Goal: Download file/media

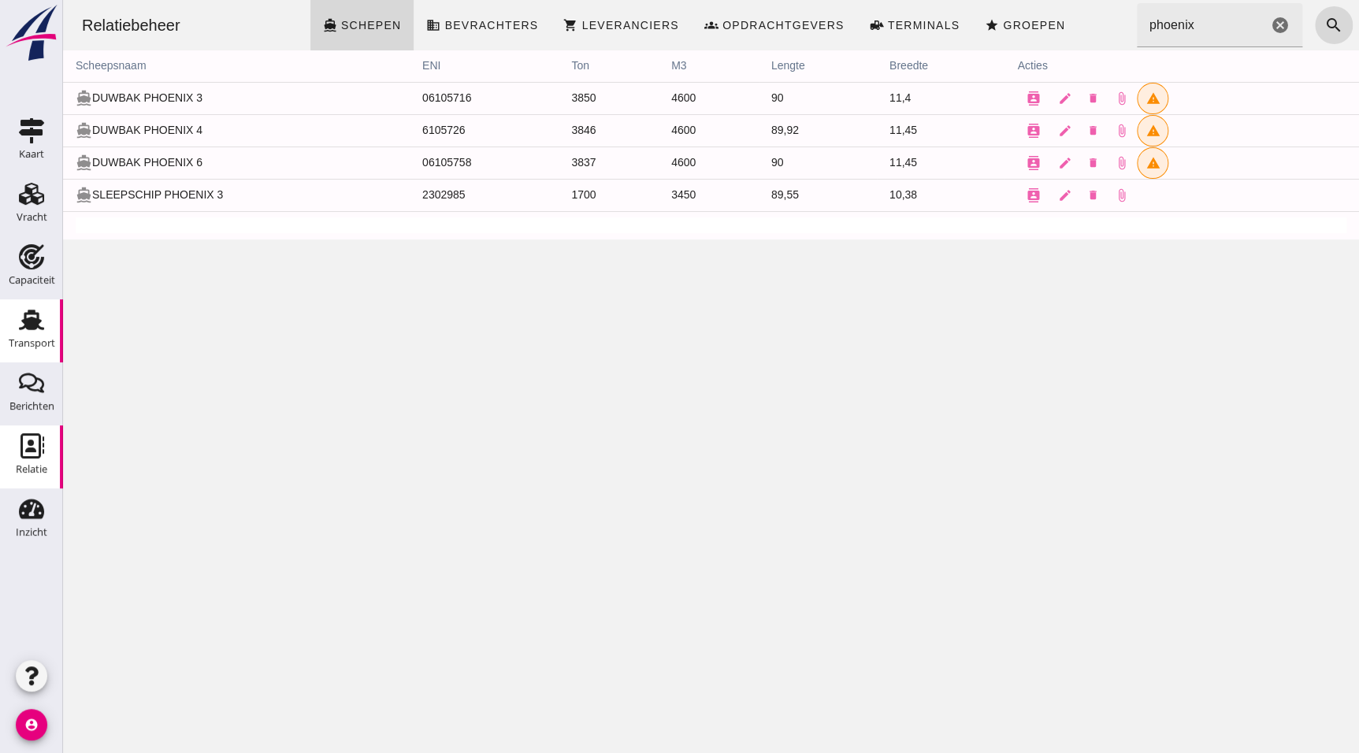
click at [38, 307] on icon "Transport" at bounding box center [31, 319] width 25 height 25
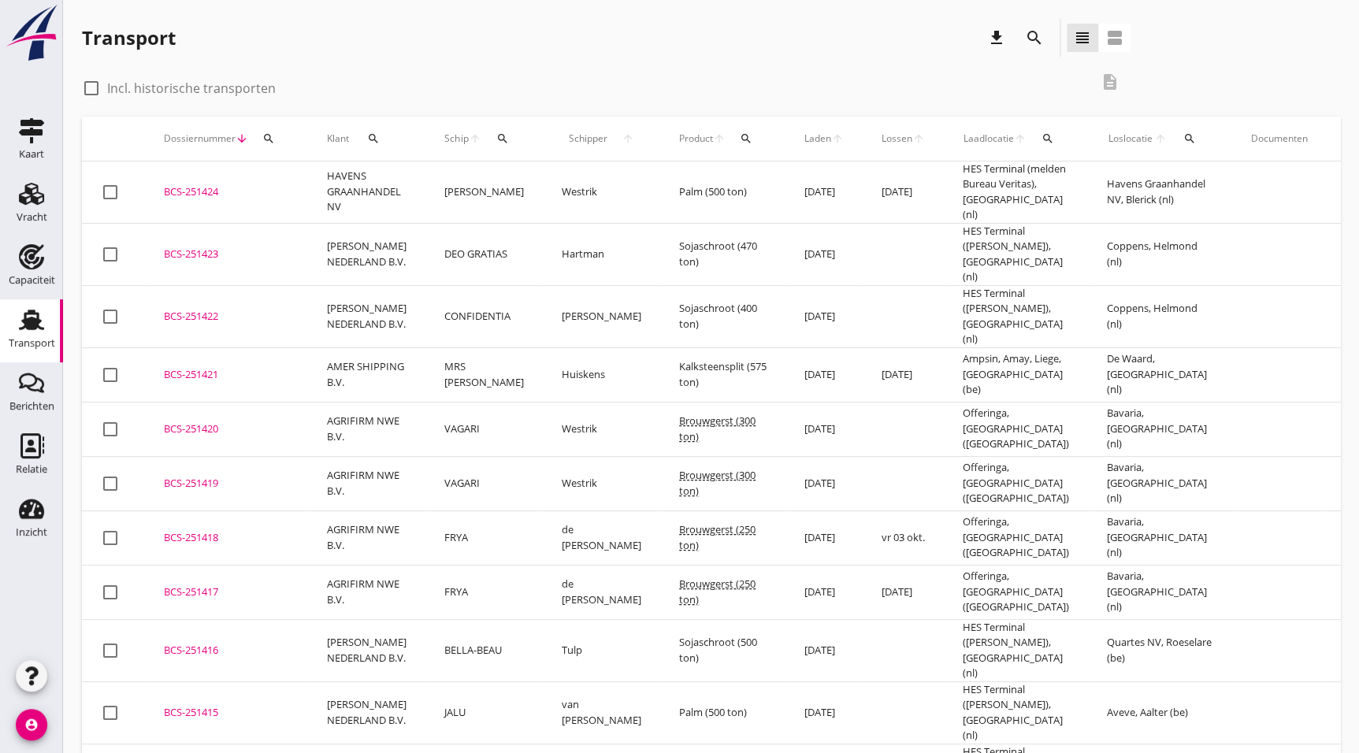
click at [1245, 80] on div "check_box_outline_blank Incl. historische transporten description" at bounding box center [711, 90] width 1258 height 54
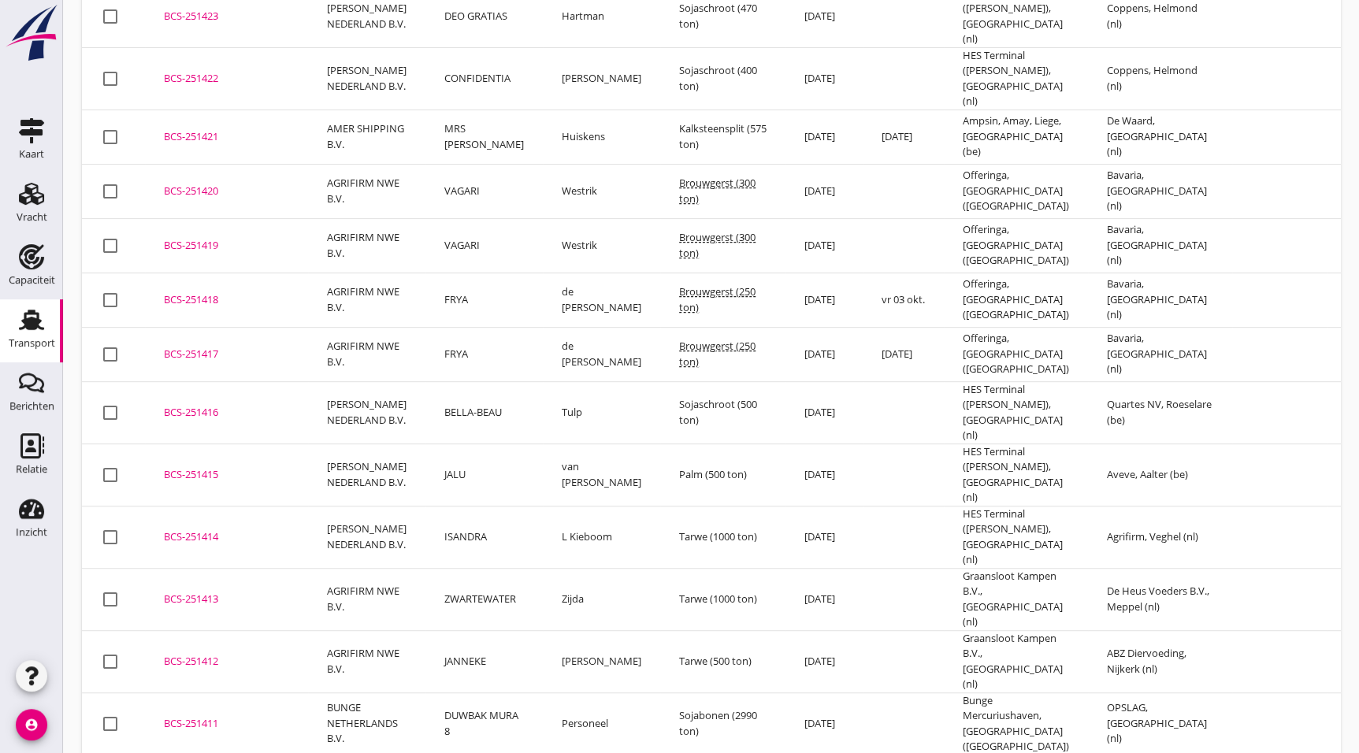
scroll to position [233, 0]
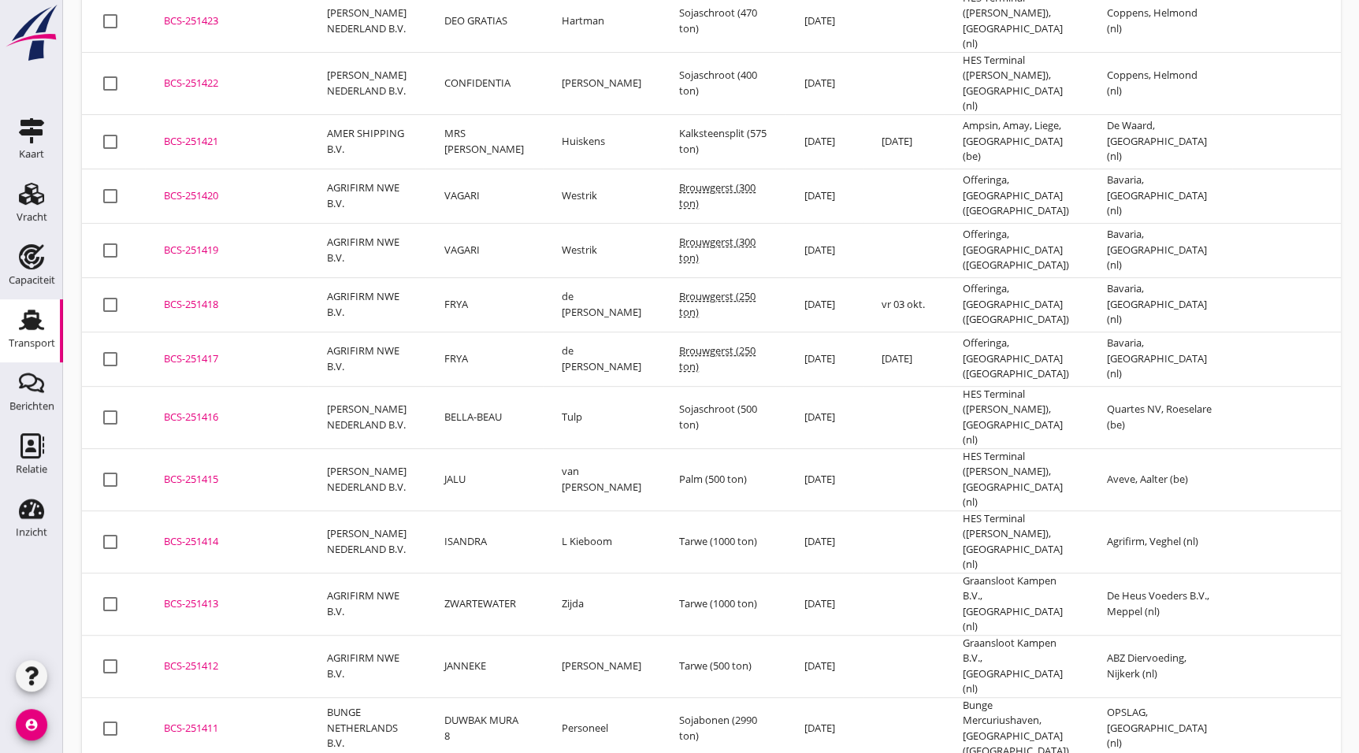
click at [210, 659] on div "BCS-251412" at bounding box center [226, 667] width 125 height 16
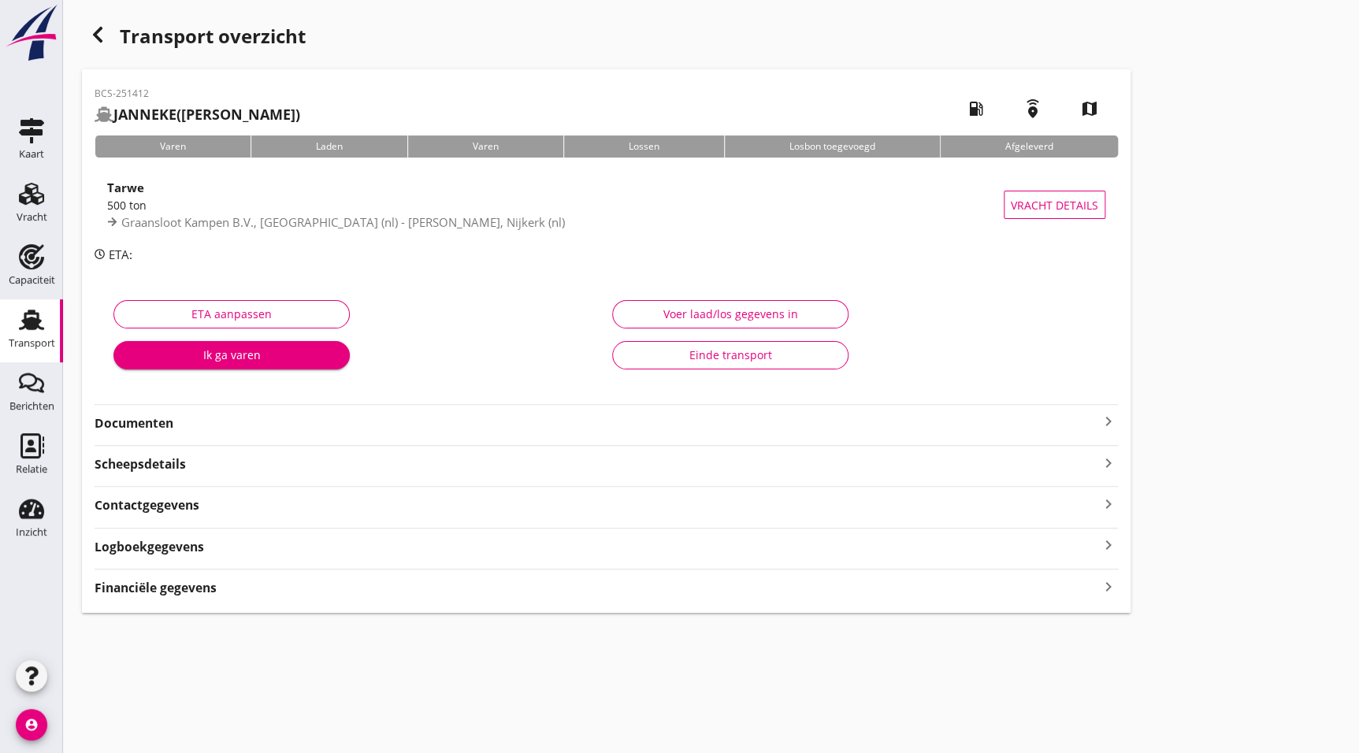
drag, startPoint x: 176, startPoint y: 417, endPoint x: 190, endPoint y: 436, distance: 23.2
click at [176, 417] on strong "Documenten" at bounding box center [597, 423] width 1004 height 18
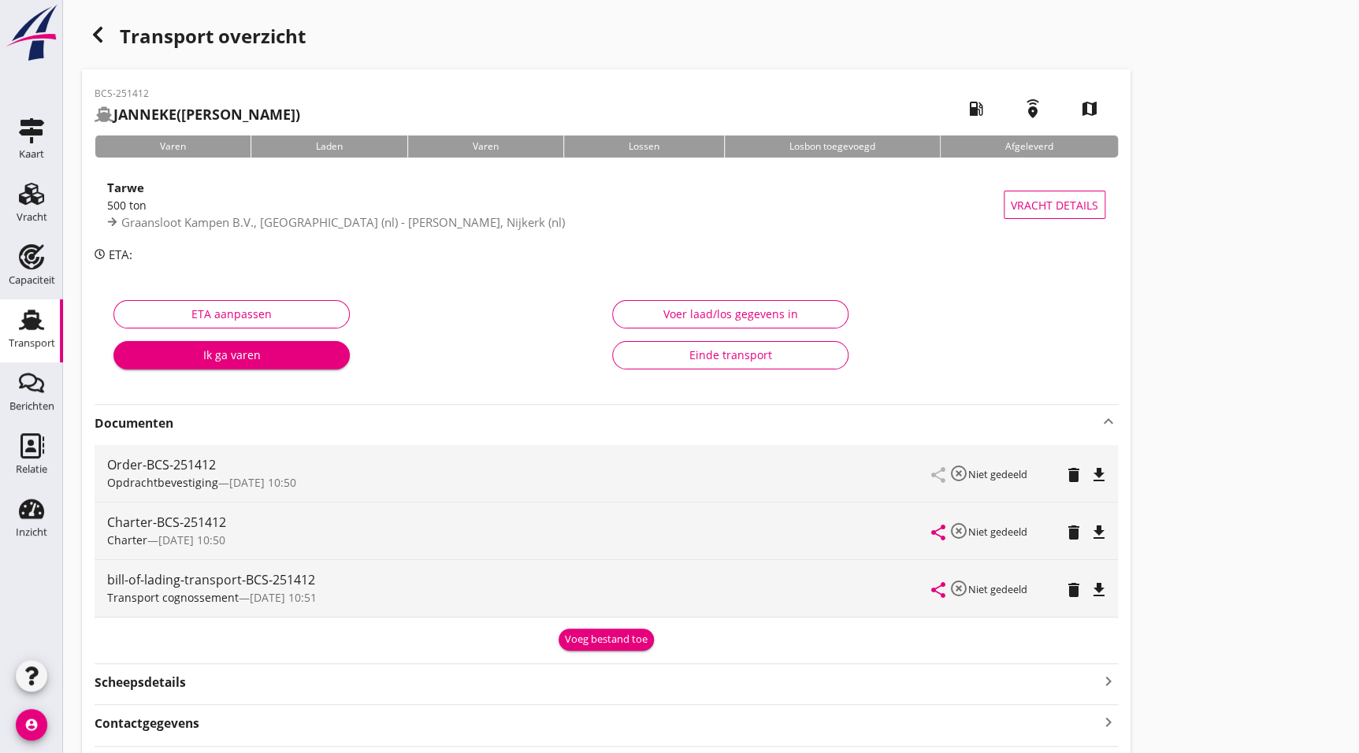
click at [1100, 529] on icon "file_download" at bounding box center [1098, 532] width 19 height 19
click at [103, 33] on icon "button" at bounding box center [97, 34] width 19 height 19
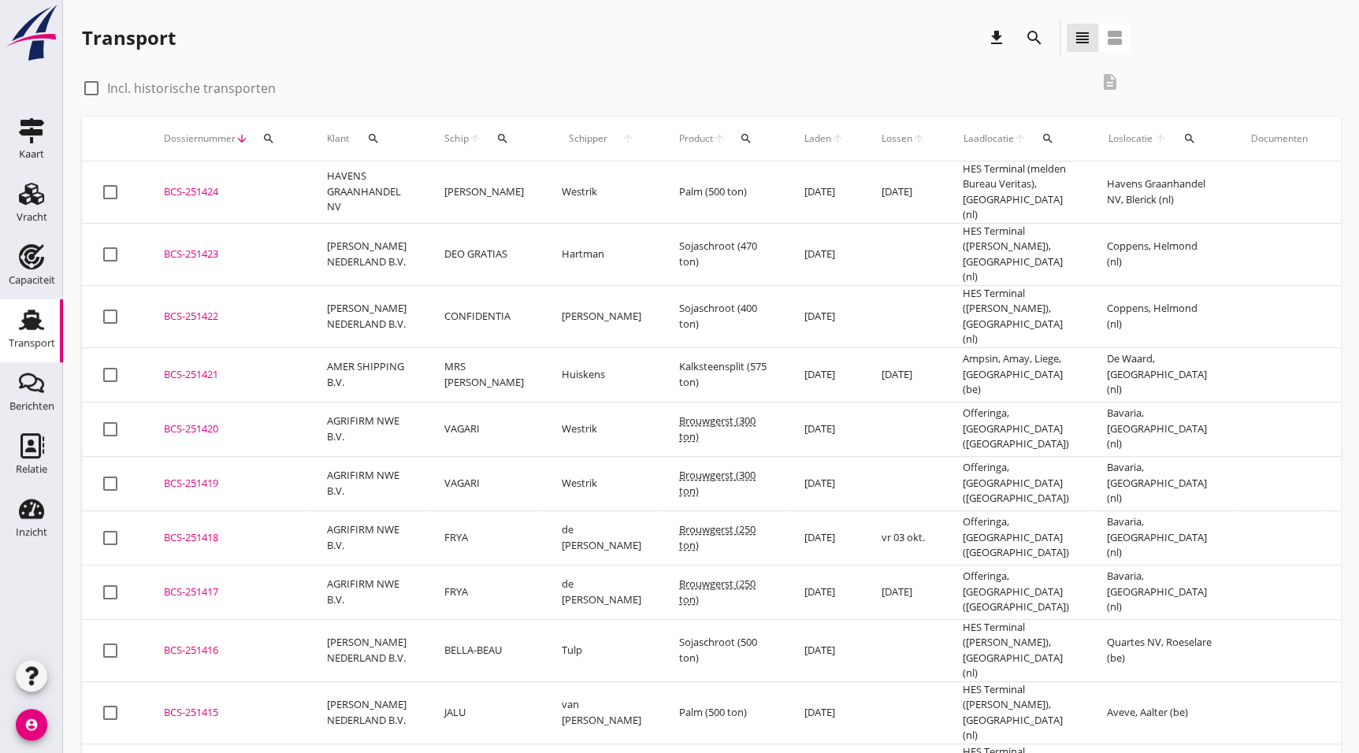
scroll to position [381, 0]
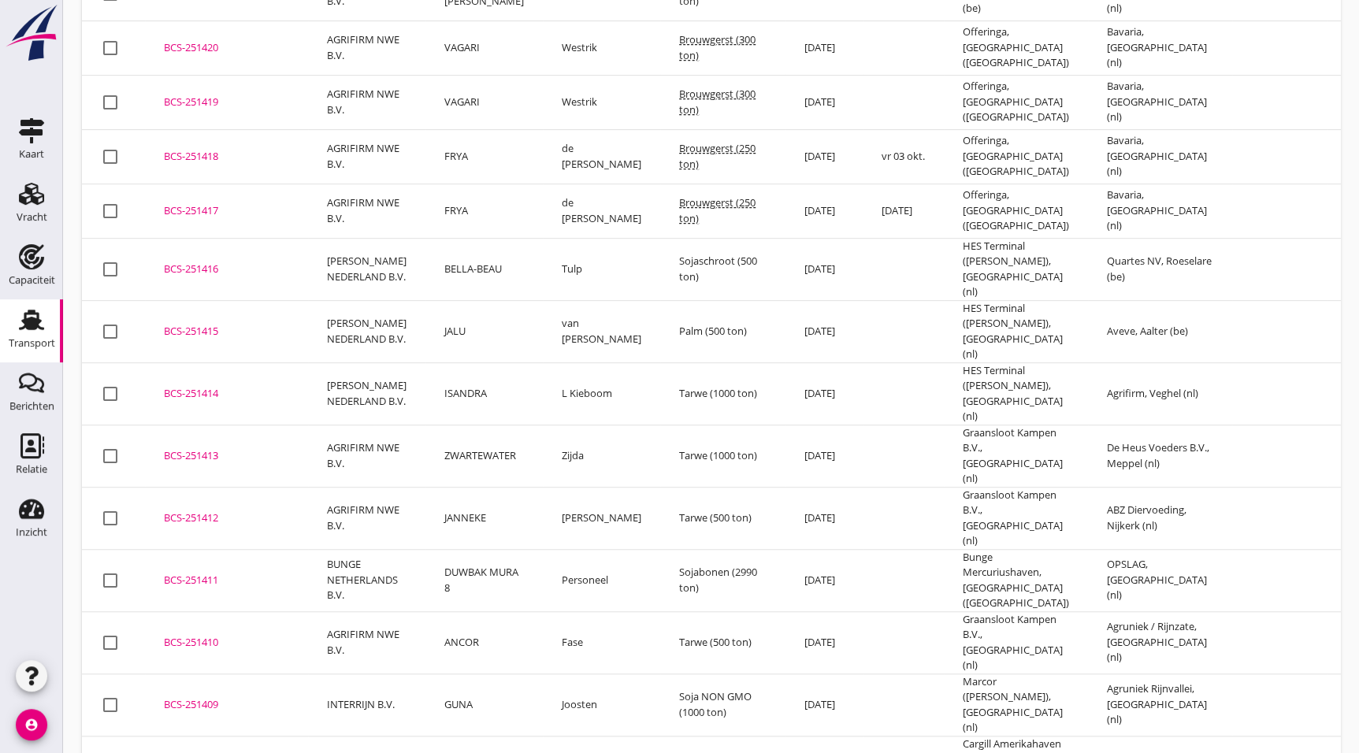
click at [196, 448] on div "BCS-251413" at bounding box center [226, 456] width 125 height 16
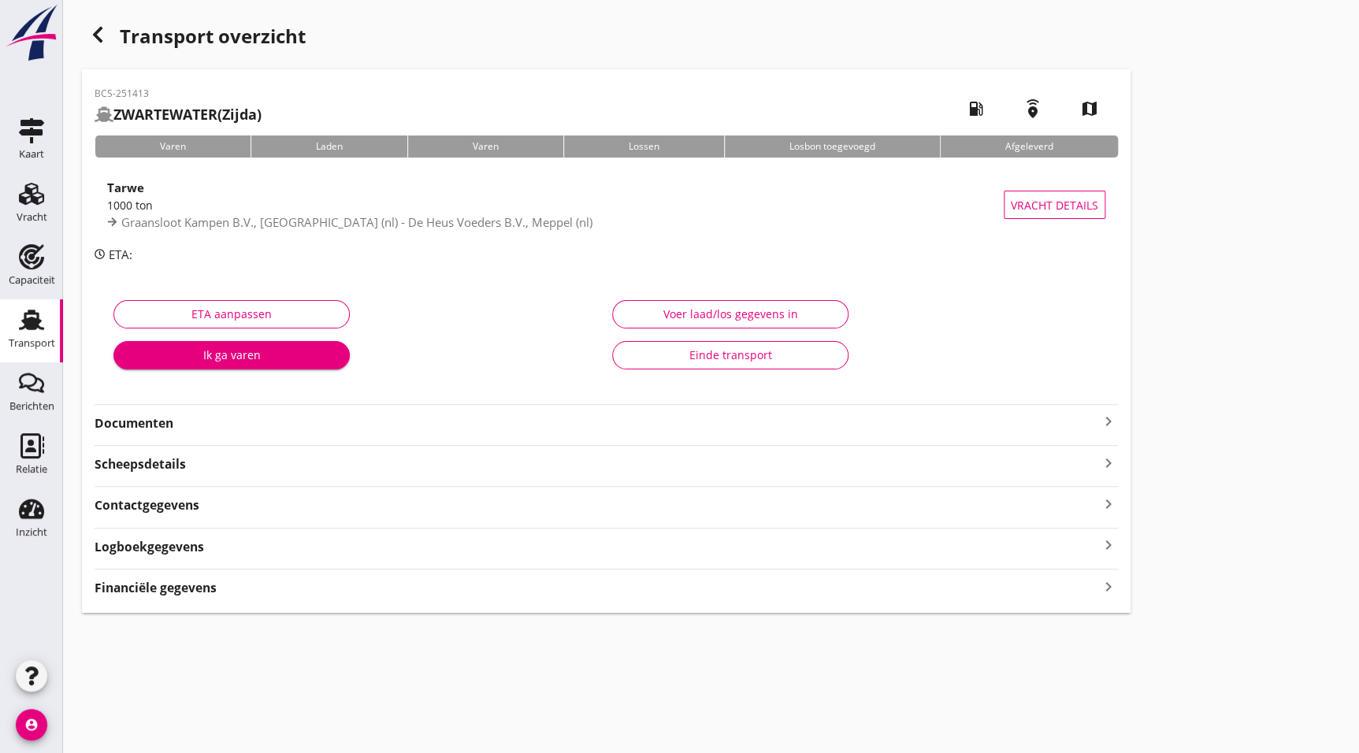
click at [179, 419] on strong "Documenten" at bounding box center [597, 423] width 1004 height 18
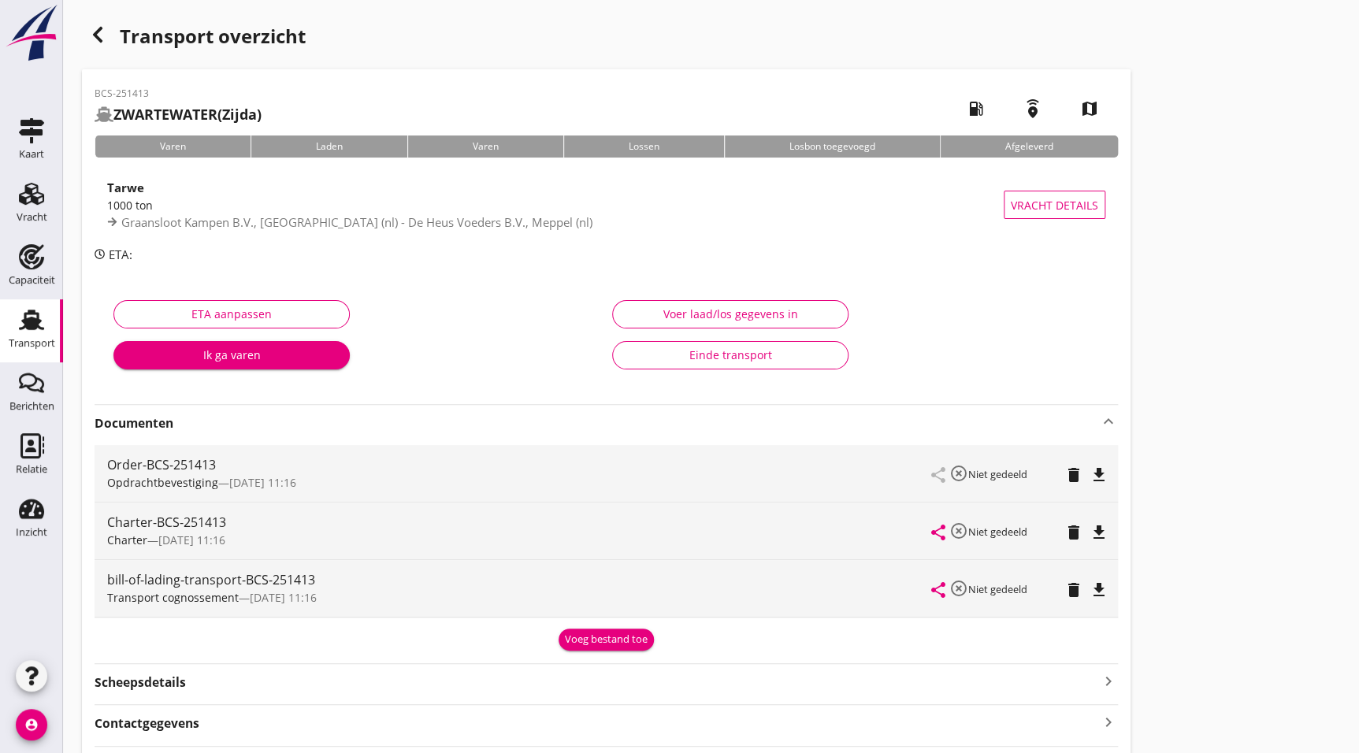
click at [1096, 535] on icon "file_download" at bounding box center [1098, 532] width 19 height 19
click at [95, 32] on use "button" at bounding box center [97, 35] width 9 height 16
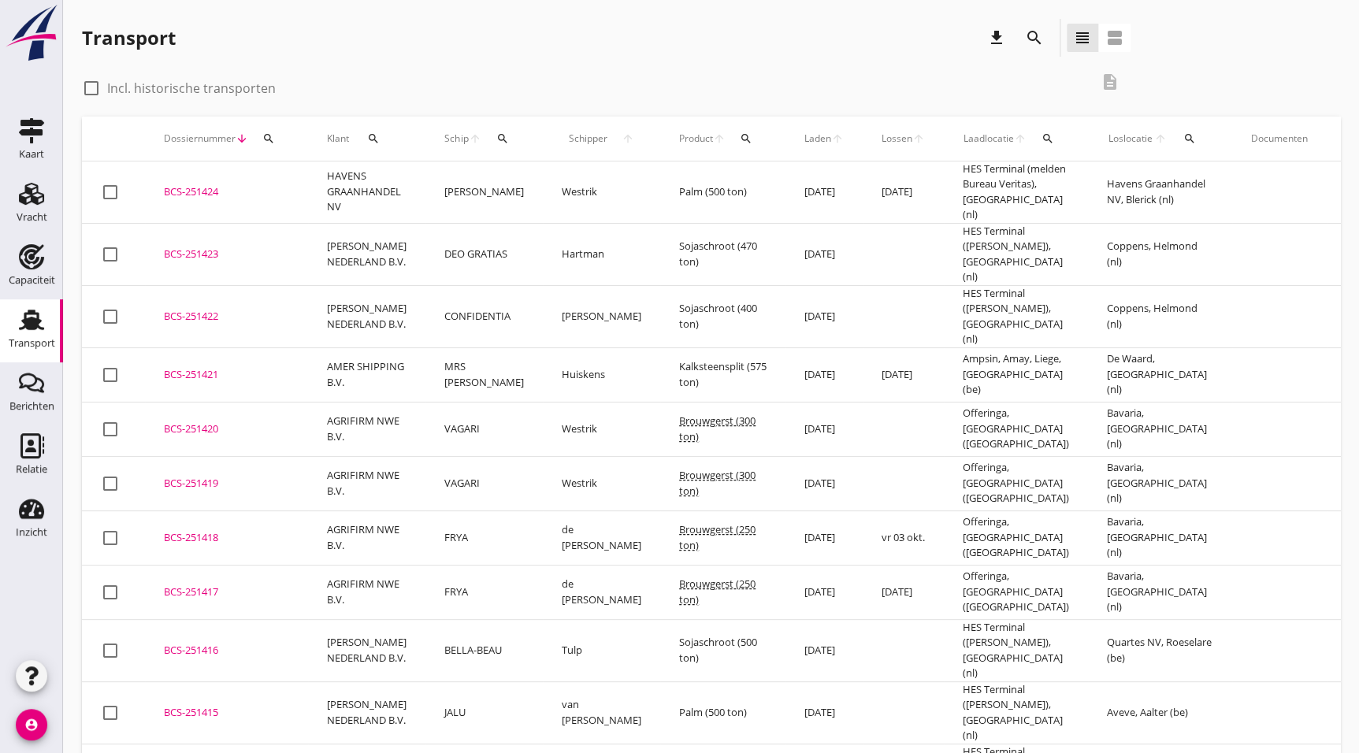
drag, startPoint x: 180, startPoint y: 734, endPoint x: 822, endPoint y: 641, distance: 648.7
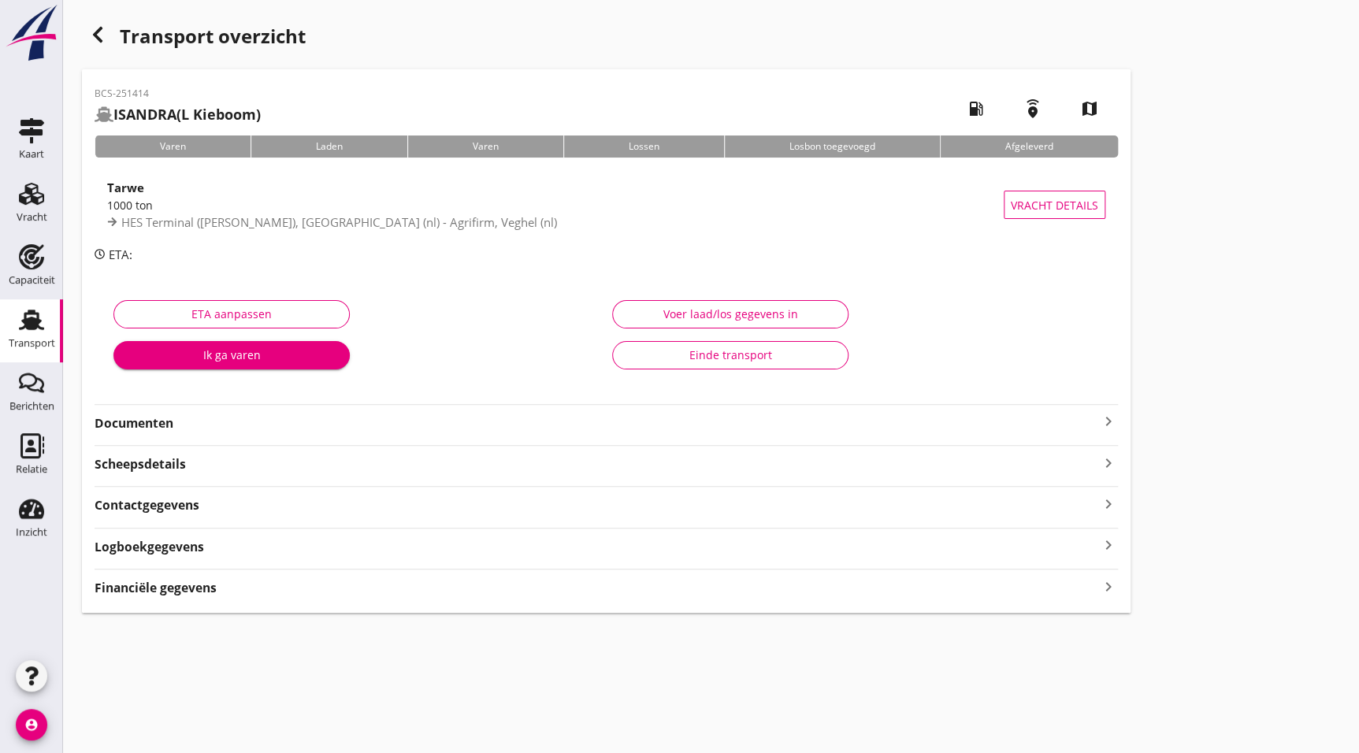
click at [163, 421] on strong "Documenten" at bounding box center [597, 423] width 1004 height 18
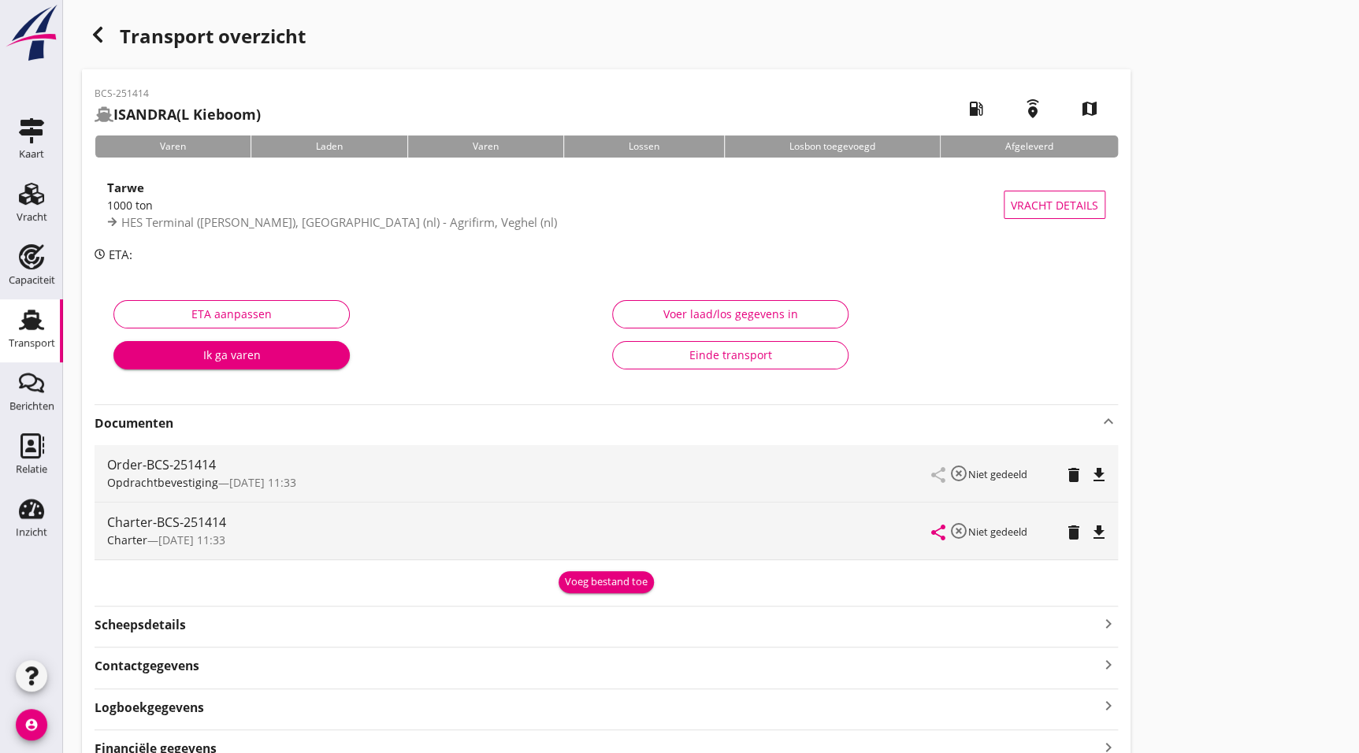
click at [1108, 530] on div "file_download" at bounding box center [1099, 532] width 22 height 19
click at [109, 29] on div "button" at bounding box center [98, 35] width 32 height 32
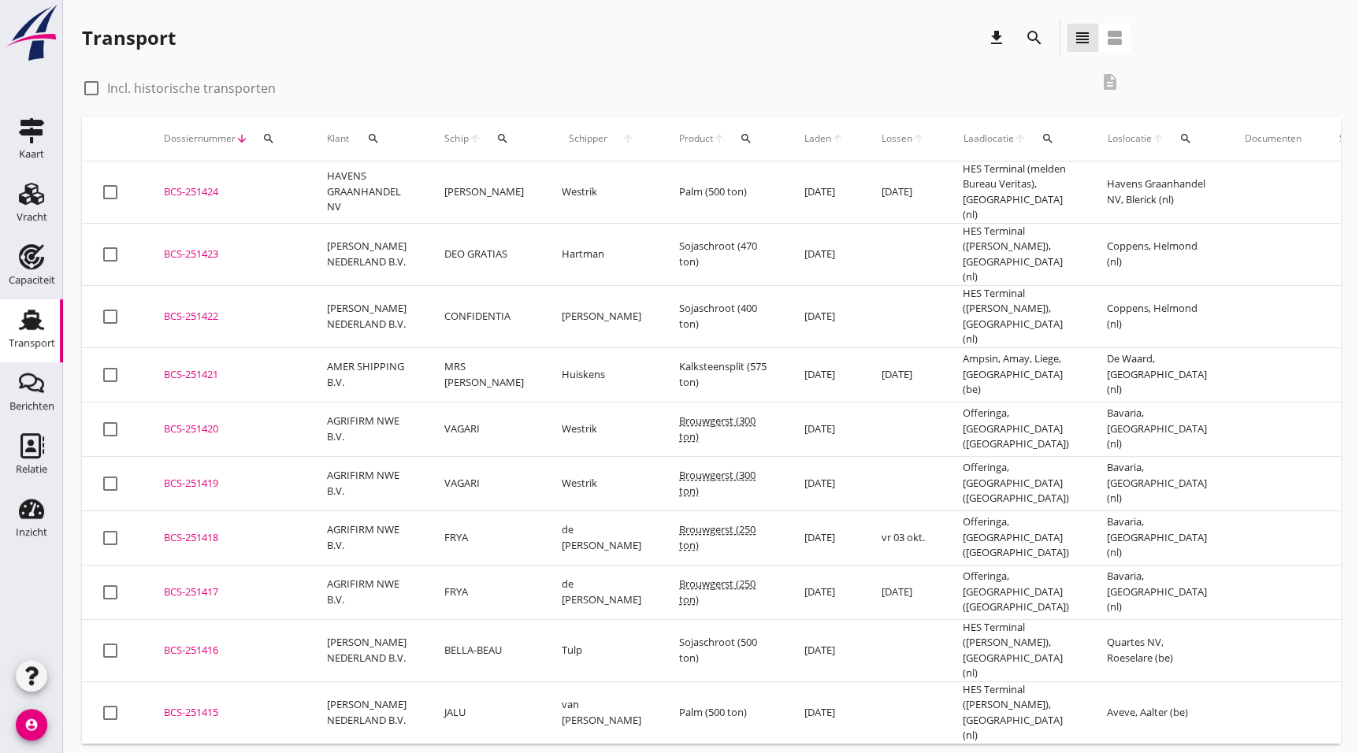
click at [205, 705] on div "BCS-251415" at bounding box center [226, 713] width 125 height 16
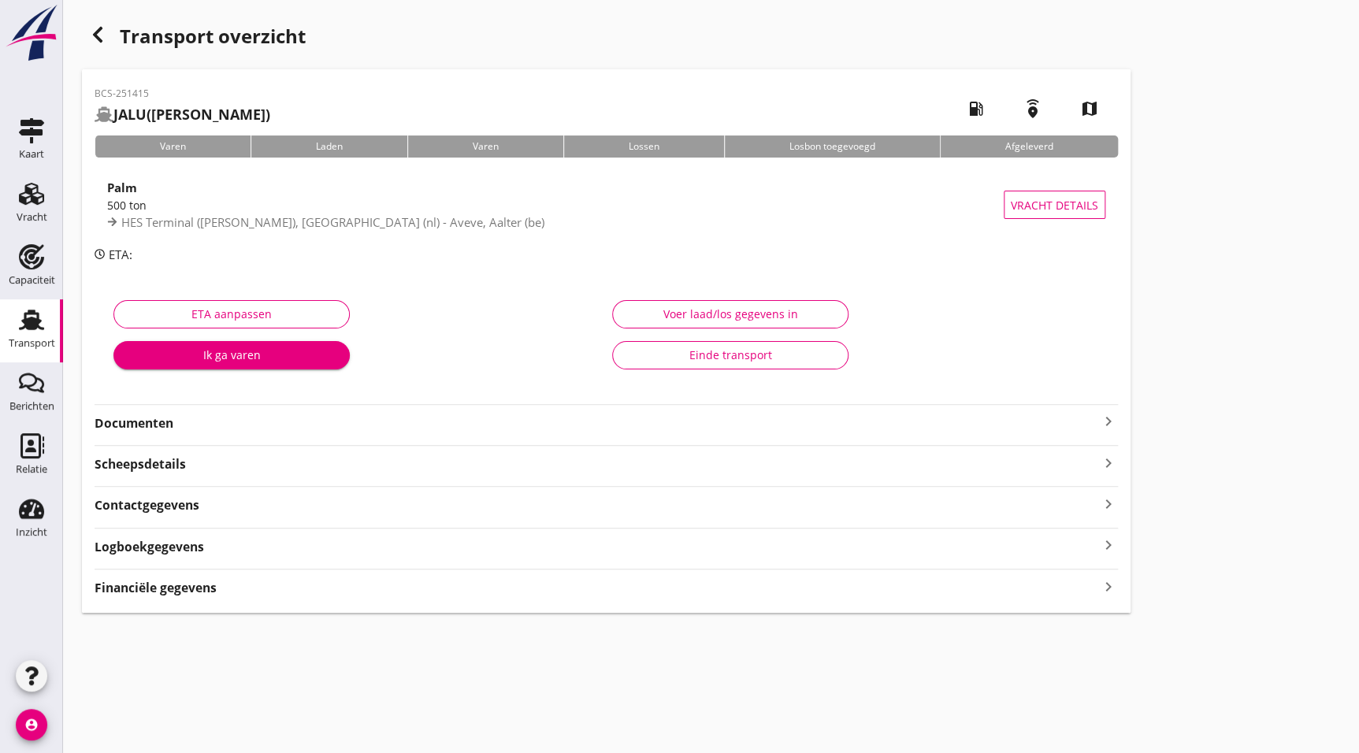
drag, startPoint x: 205, startPoint y: 416, endPoint x: 216, endPoint y: 410, distance: 12.7
click at [205, 416] on strong "Documenten" at bounding box center [597, 423] width 1004 height 18
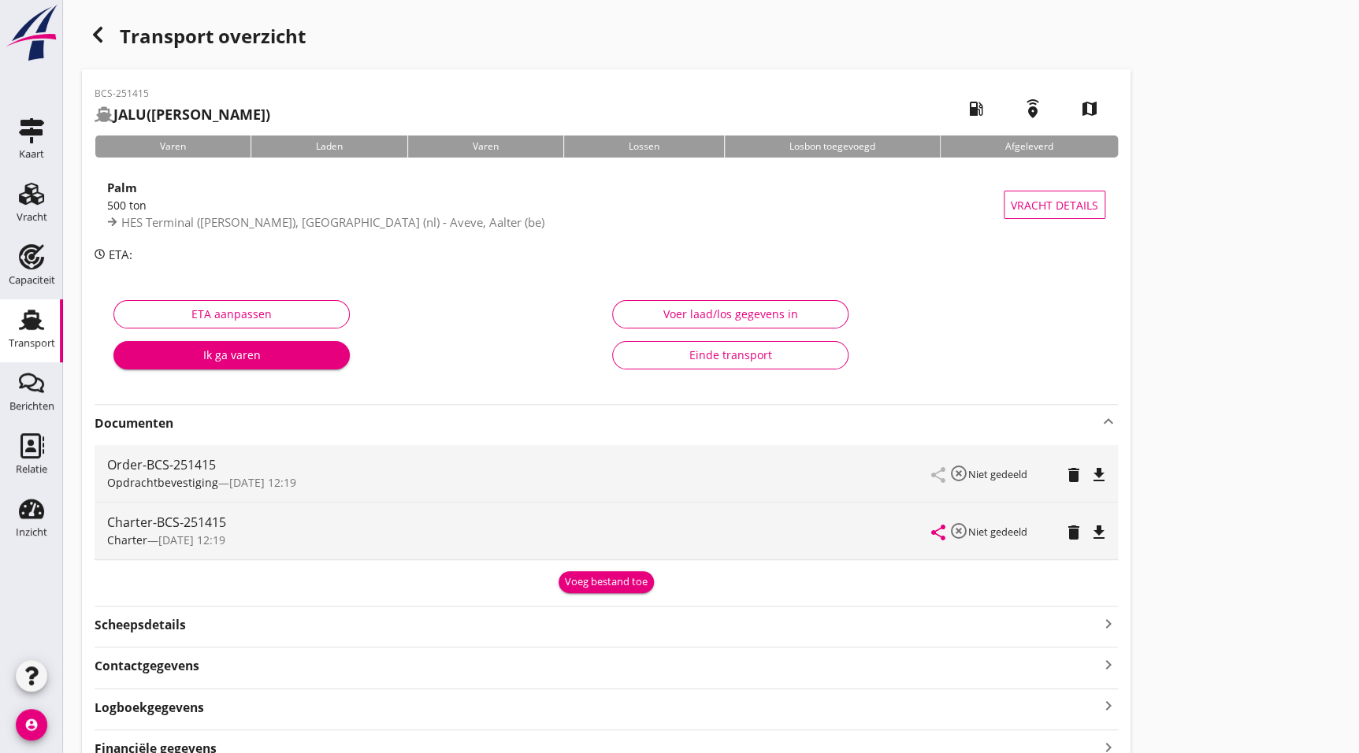
click at [1100, 528] on icon "file_download" at bounding box center [1098, 532] width 19 height 19
click at [83, 40] on div "button" at bounding box center [98, 35] width 32 height 32
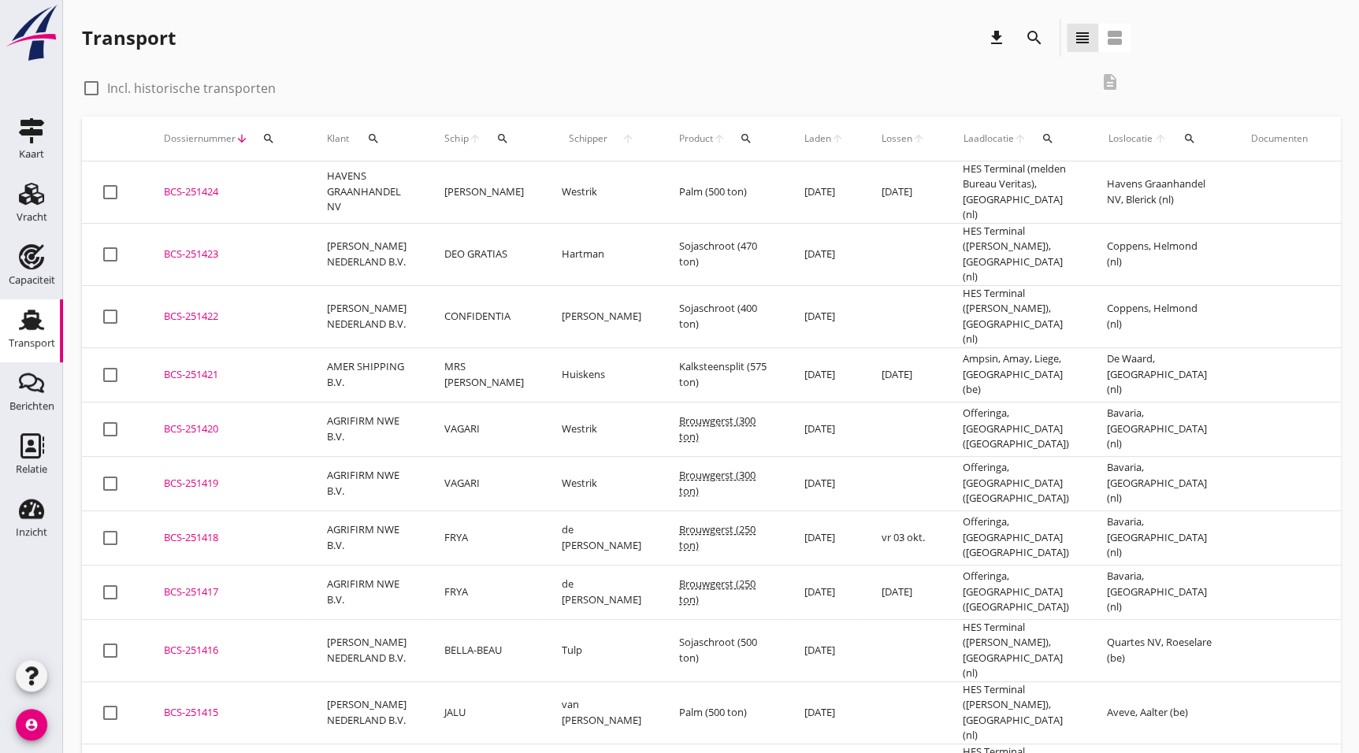
drag, startPoint x: 214, startPoint y: 630, endPoint x: 237, endPoint y: 629, distance: 22.9
click at [214, 643] on div "BCS-251416" at bounding box center [226, 651] width 125 height 16
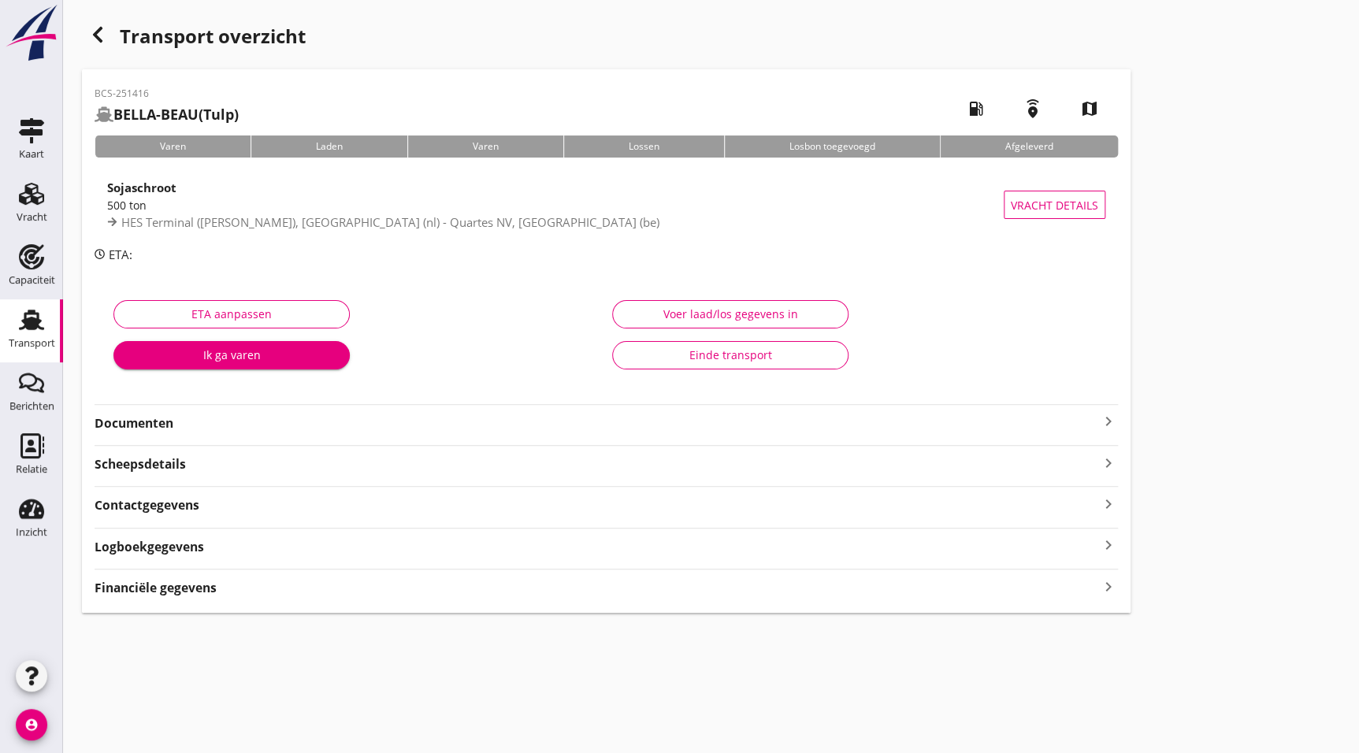
click at [177, 426] on strong "Documenten" at bounding box center [597, 423] width 1004 height 18
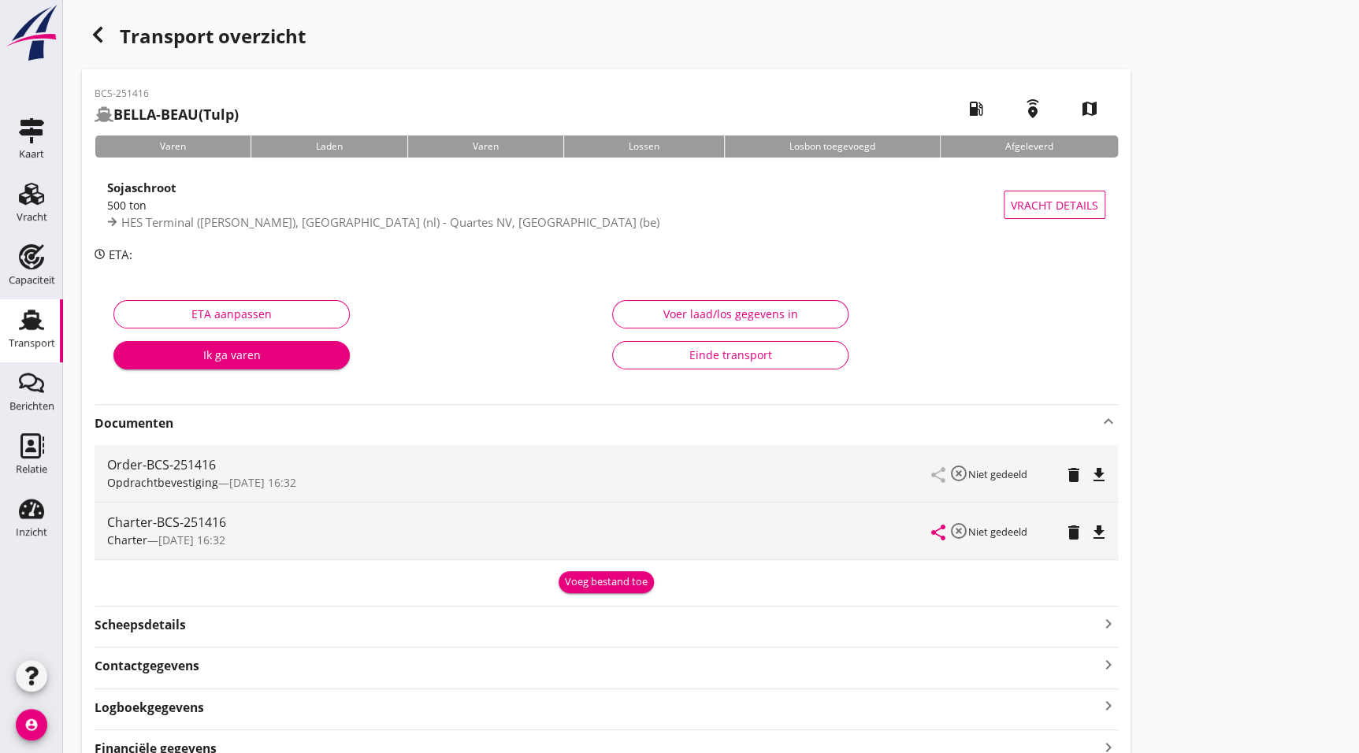
click at [1090, 524] on icon "file_download" at bounding box center [1098, 532] width 19 height 19
click at [88, 37] on icon "button" at bounding box center [97, 34] width 19 height 19
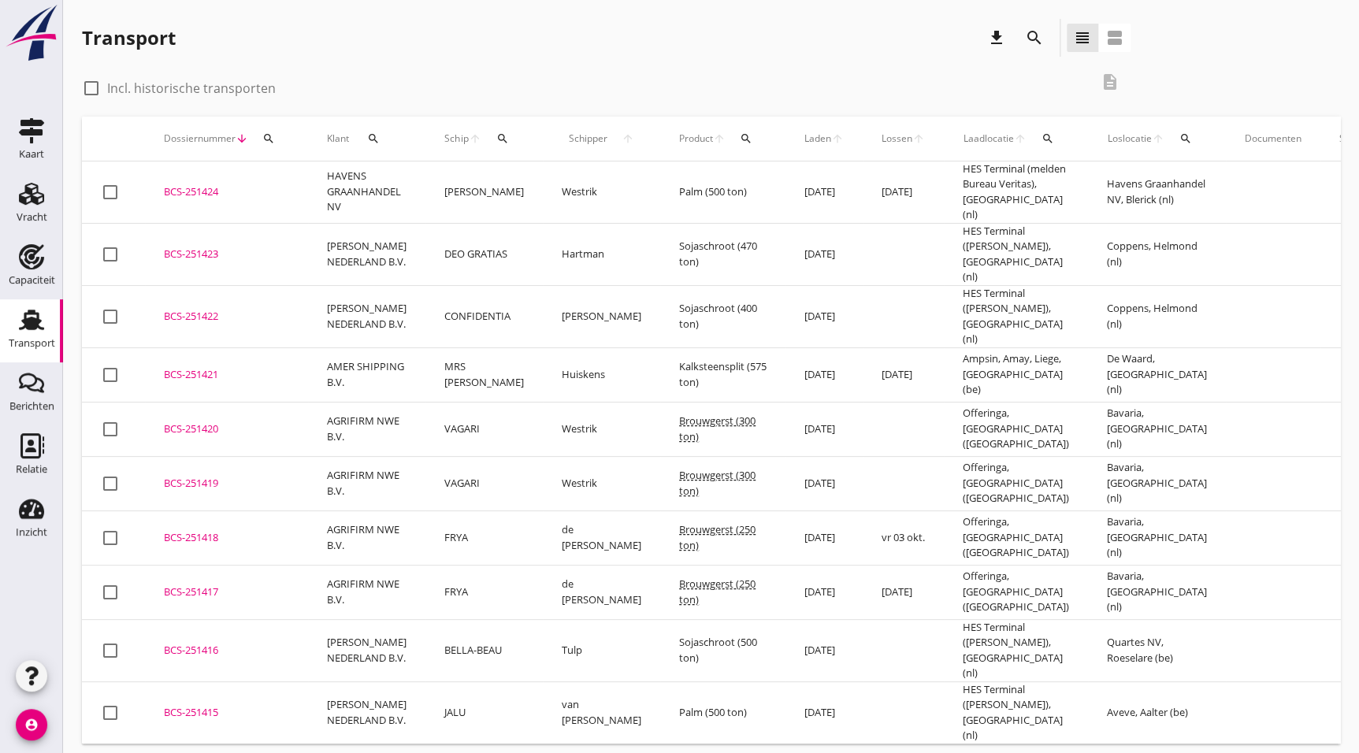
click at [228, 565] on td "BCS-251417 upload_file Drop hier uw bestand om het aan het dossier toe te voegen" at bounding box center [226, 592] width 163 height 54
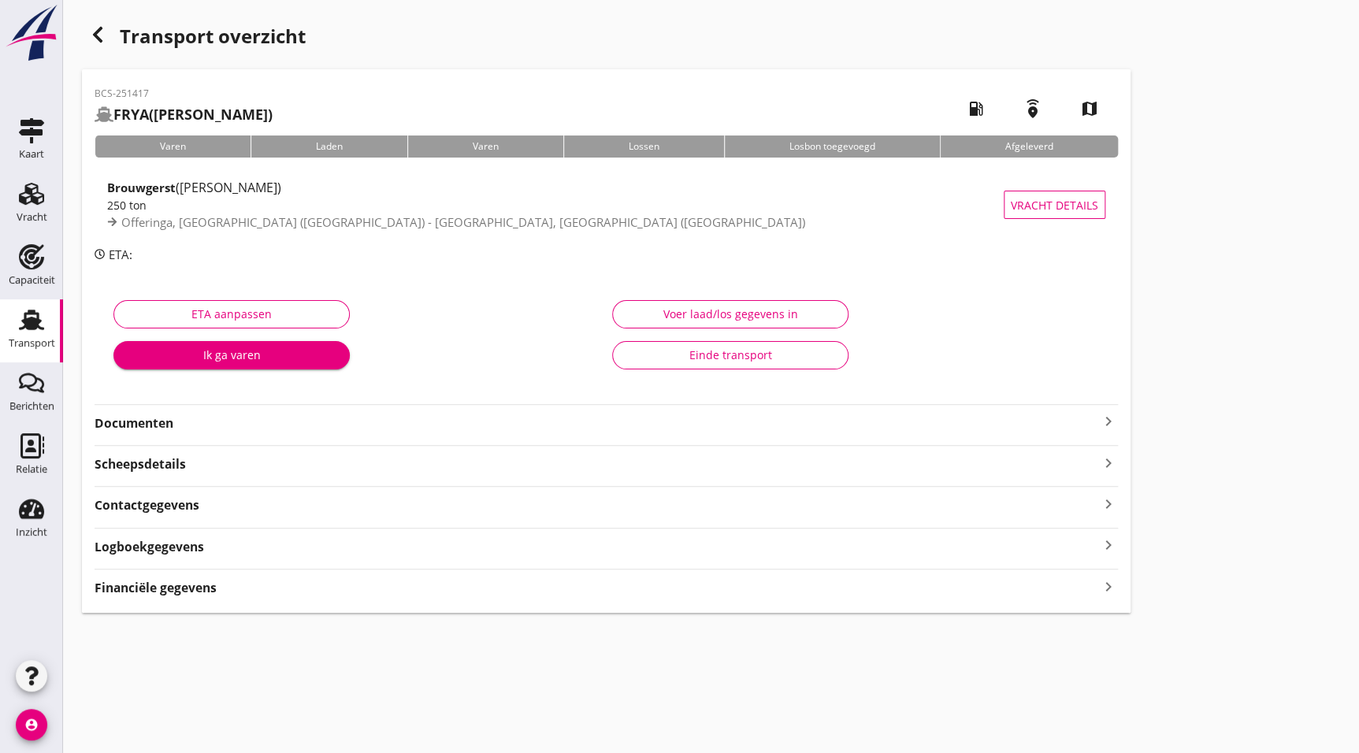
click at [173, 408] on div "Documenten keyboard_arrow_right" at bounding box center [606, 418] width 1023 height 28
click at [177, 425] on strong "Documenten" at bounding box center [597, 423] width 1004 height 18
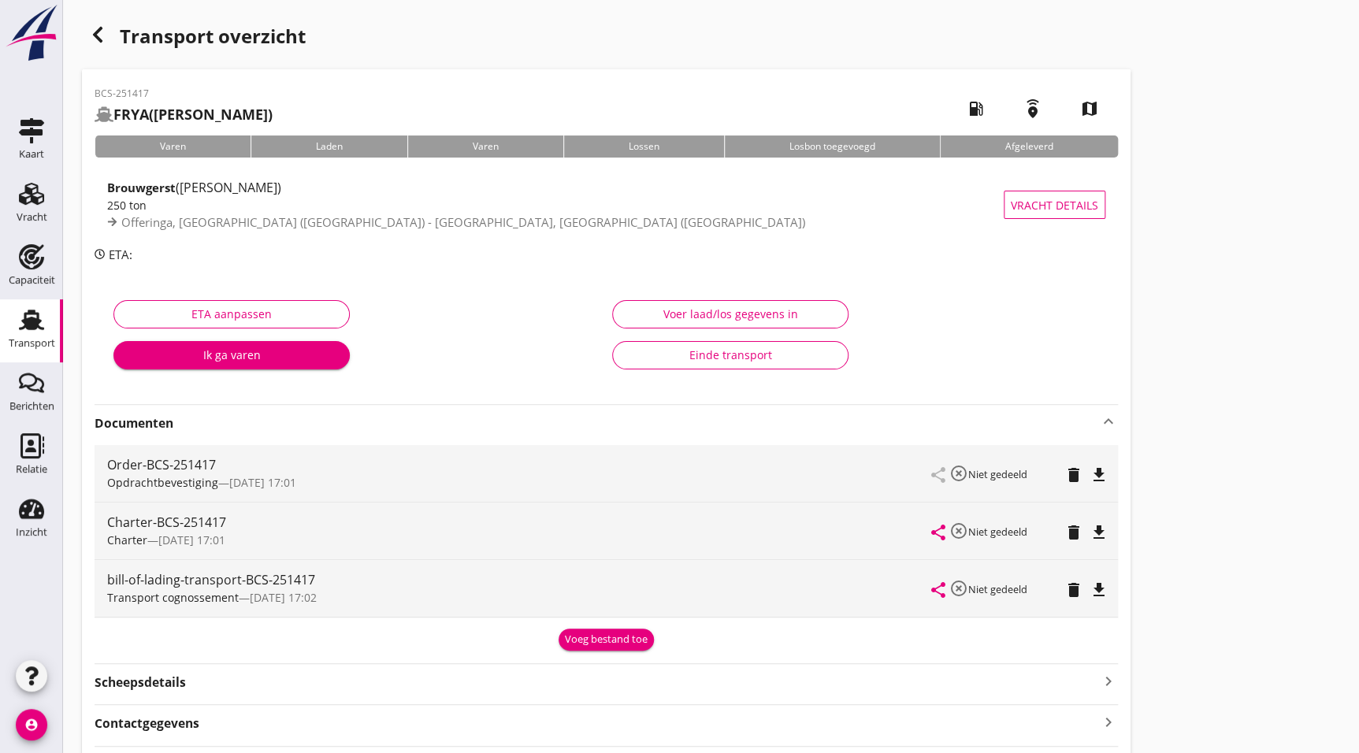
click at [1104, 532] on icon "file_download" at bounding box center [1098, 532] width 19 height 19
click at [101, 32] on icon "button" at bounding box center [97, 34] width 19 height 19
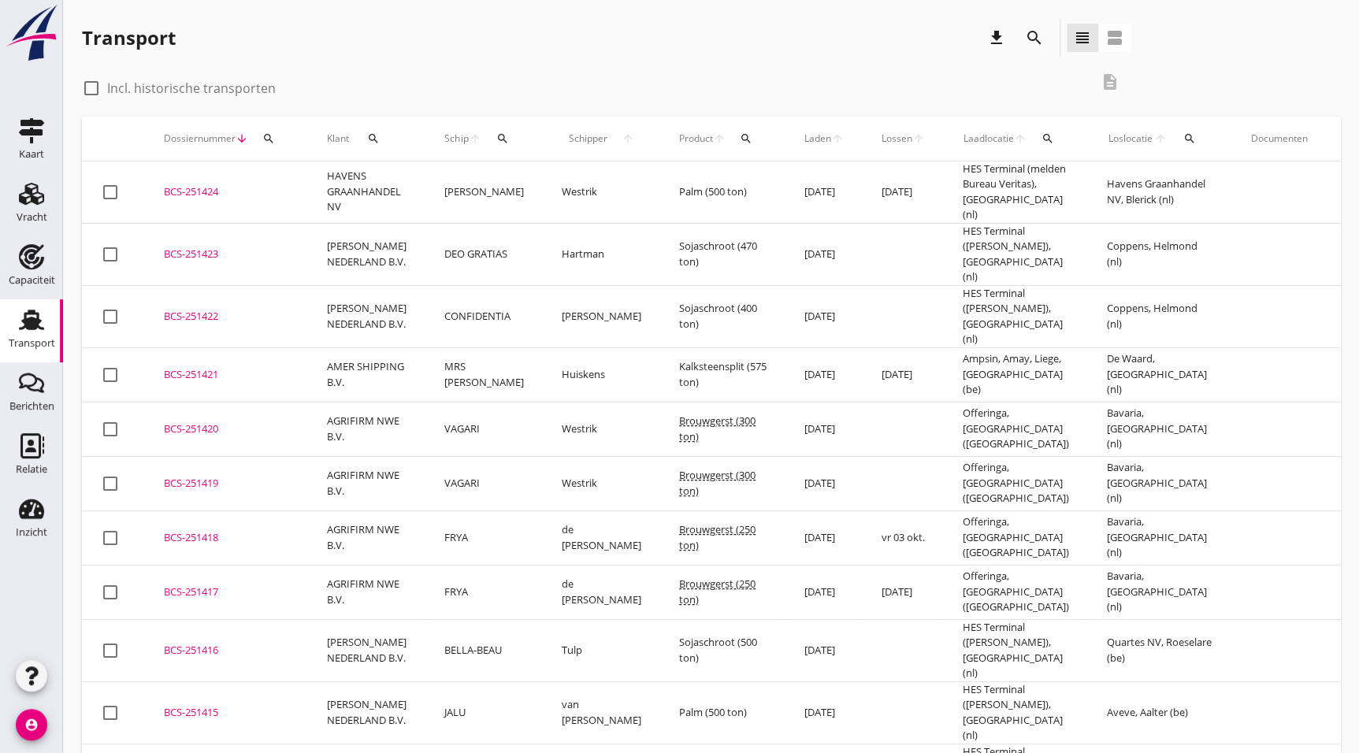
click at [240, 530] on div "BCS-251418" at bounding box center [226, 538] width 125 height 16
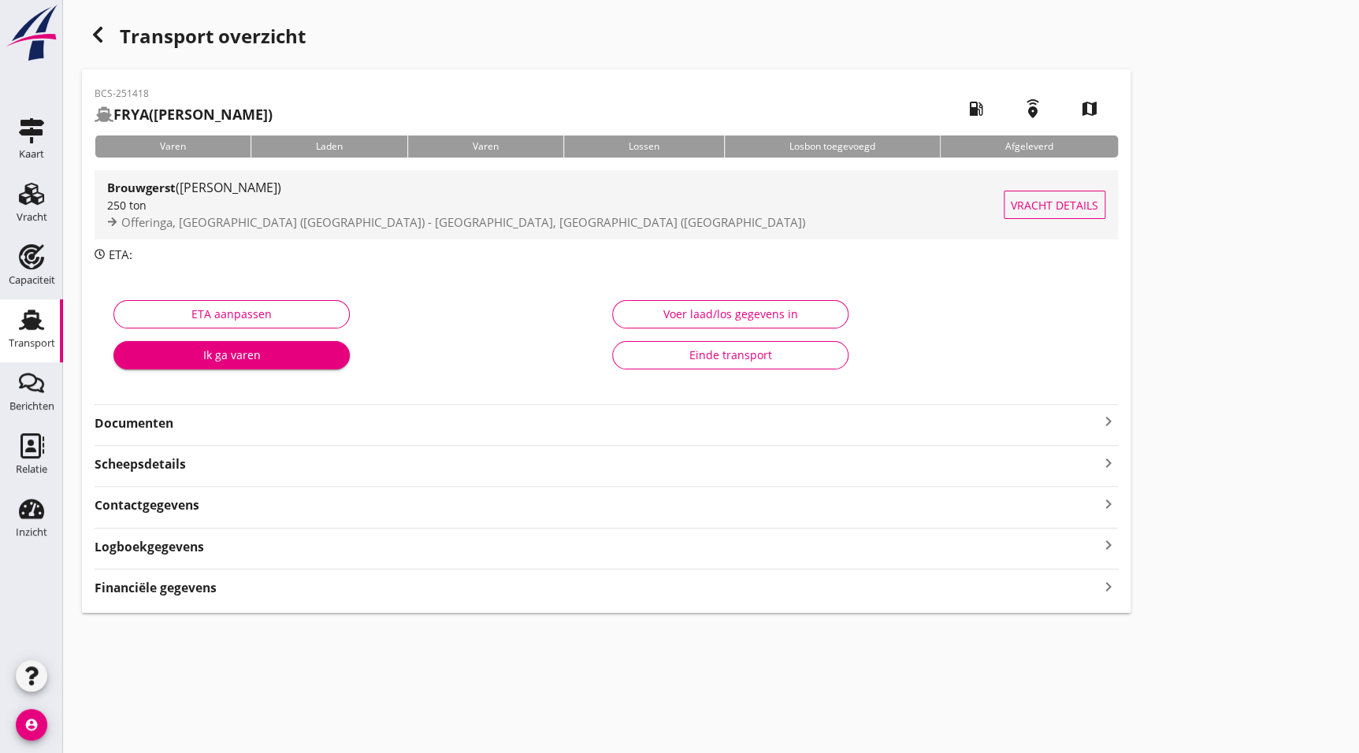
click at [244, 188] on div "Brouwgerst ([PERSON_NAME])" at bounding box center [555, 187] width 896 height 19
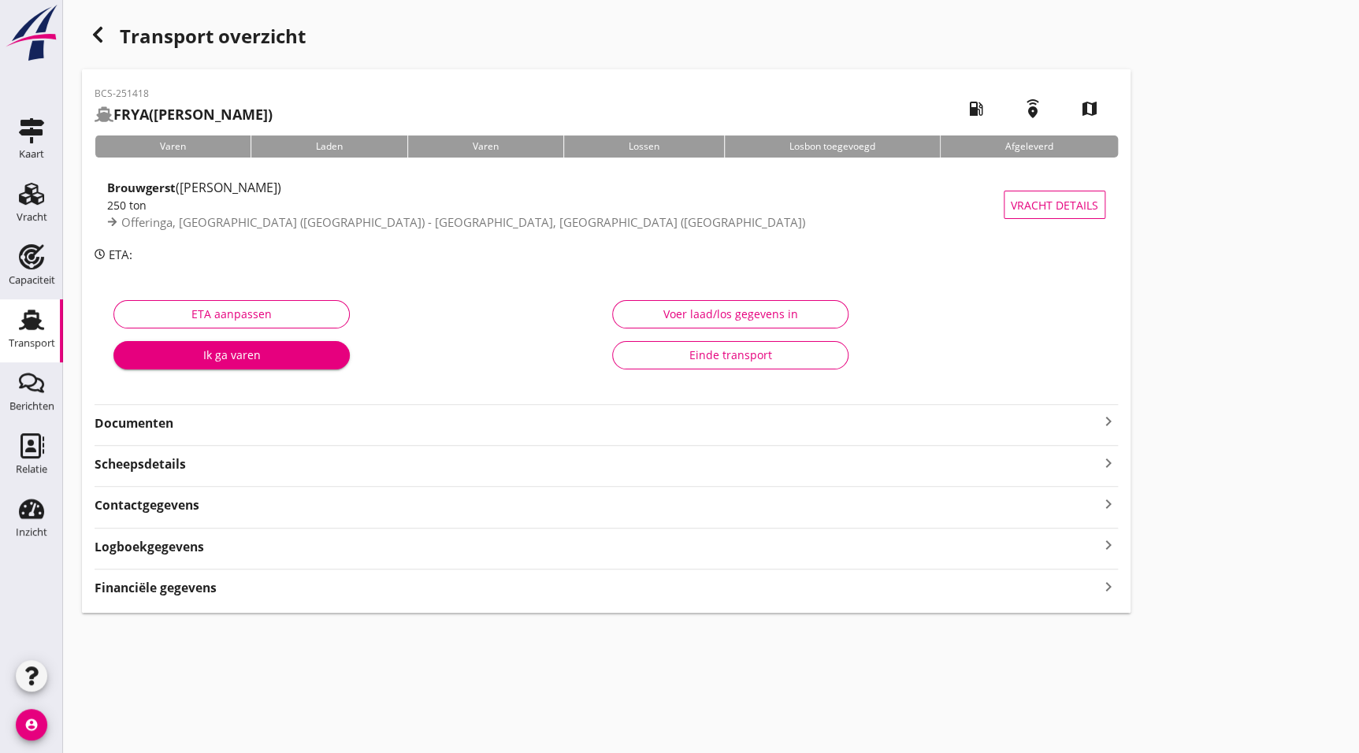
click at [187, 443] on div "BCS-251418 FRYA (de Boer) local_gas_station emergency_share map Varen Laden Var…" at bounding box center [606, 341] width 1048 height 544
click at [187, 427] on strong "Documenten" at bounding box center [597, 423] width 1004 height 18
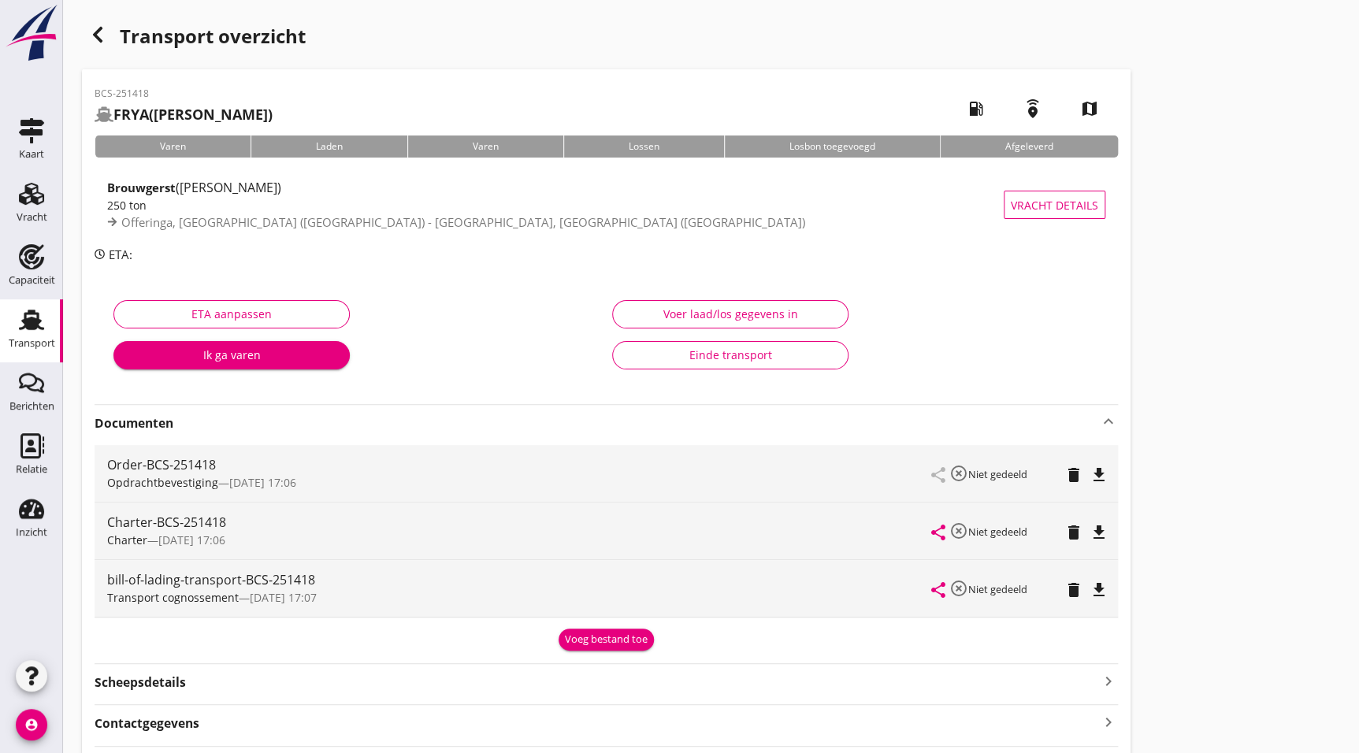
click at [1095, 535] on icon "file_download" at bounding box center [1098, 532] width 19 height 19
click at [105, 32] on icon "button" at bounding box center [97, 34] width 19 height 19
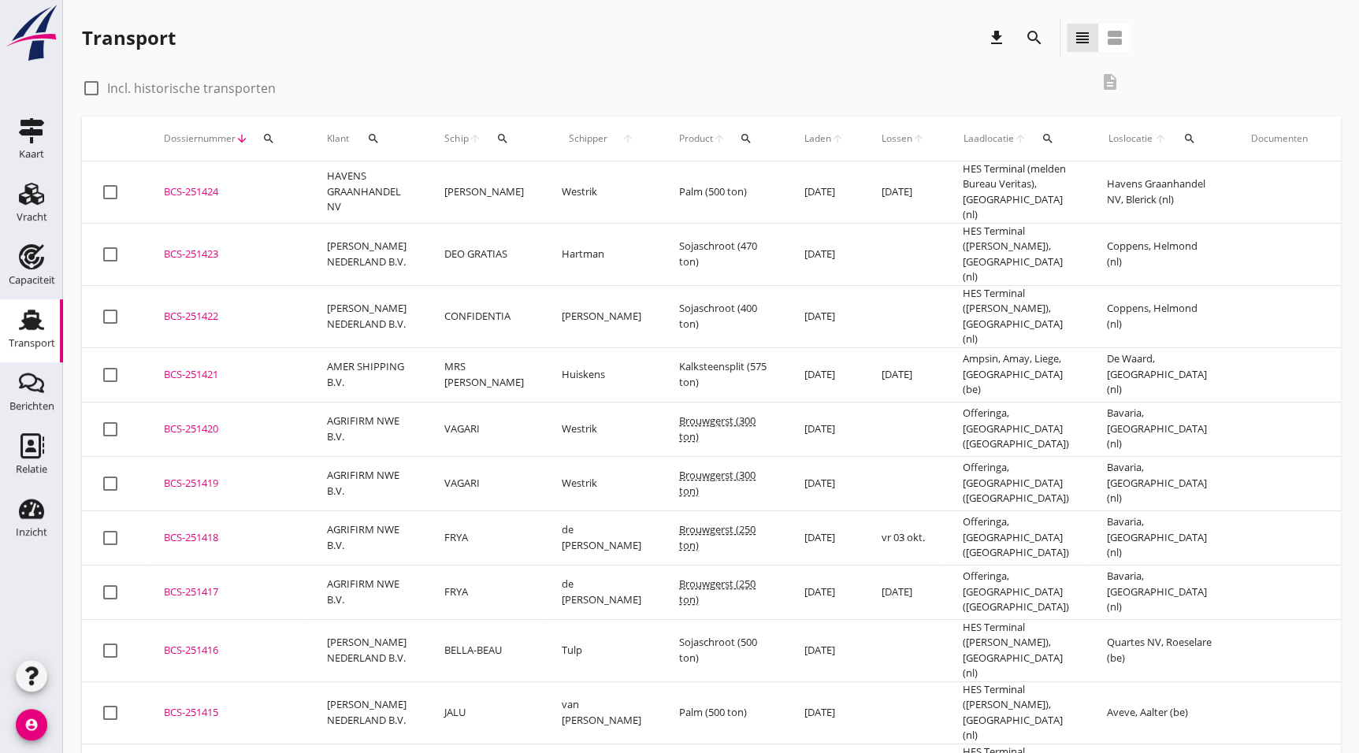
drag, startPoint x: 243, startPoint y: 459, endPoint x: 654, endPoint y: 519, distance: 415.5
click at [243, 476] on div "BCS-251419" at bounding box center [226, 484] width 125 height 16
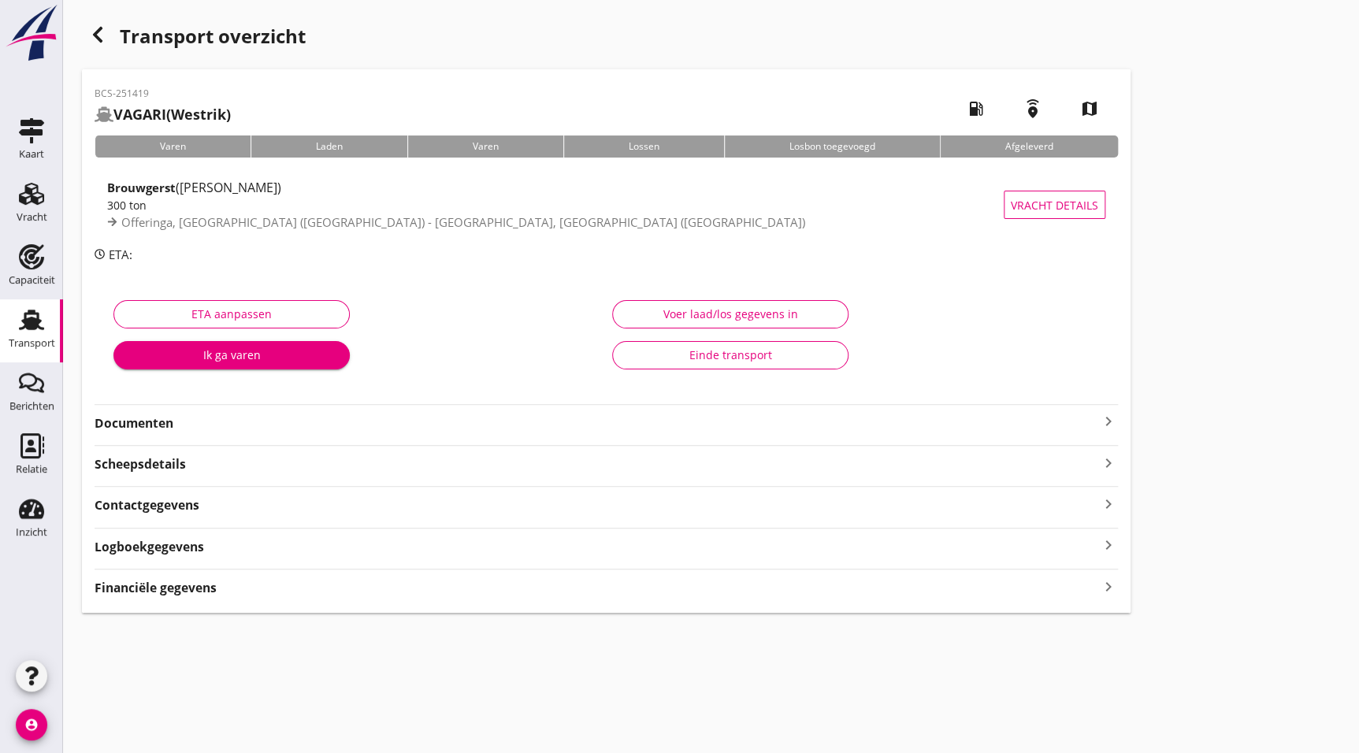
click at [187, 429] on strong "Documenten" at bounding box center [597, 423] width 1004 height 18
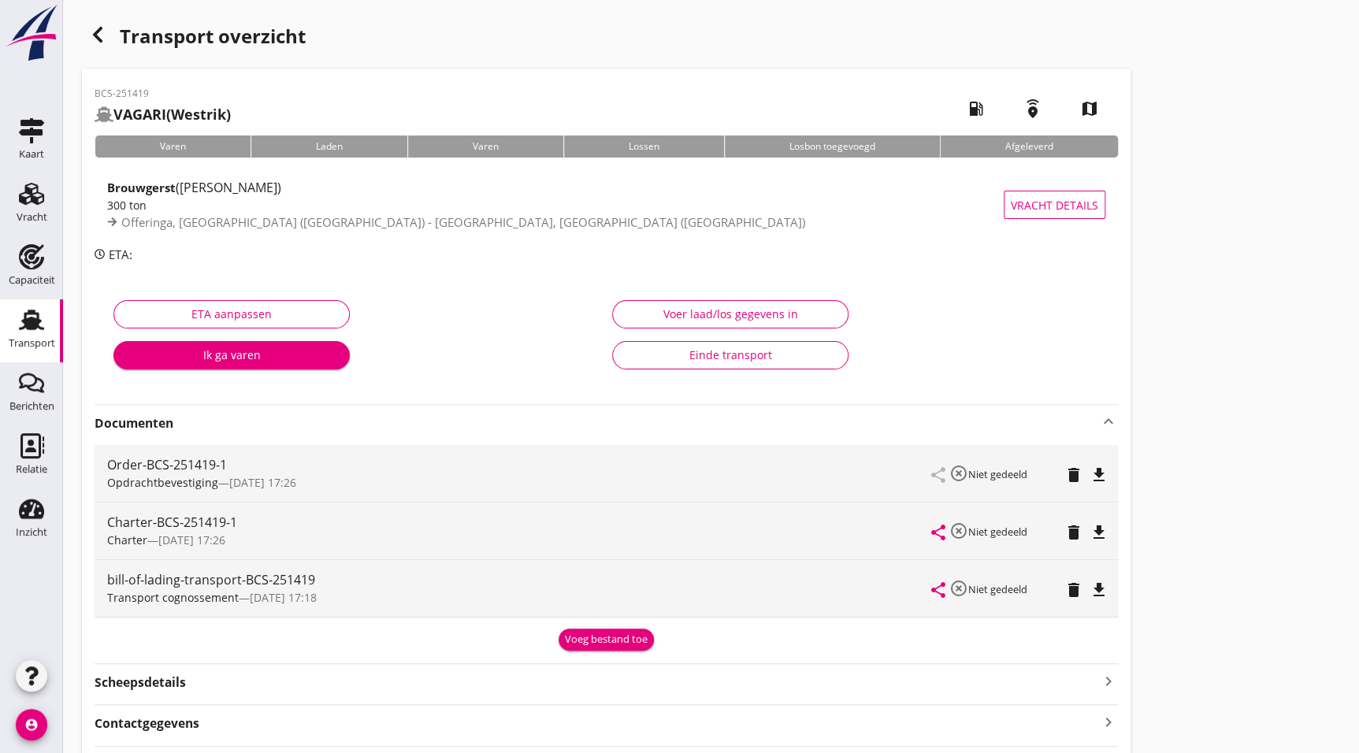
click at [1097, 531] on icon "file_download" at bounding box center [1098, 532] width 19 height 19
click at [102, 20] on div "button" at bounding box center [98, 35] width 32 height 32
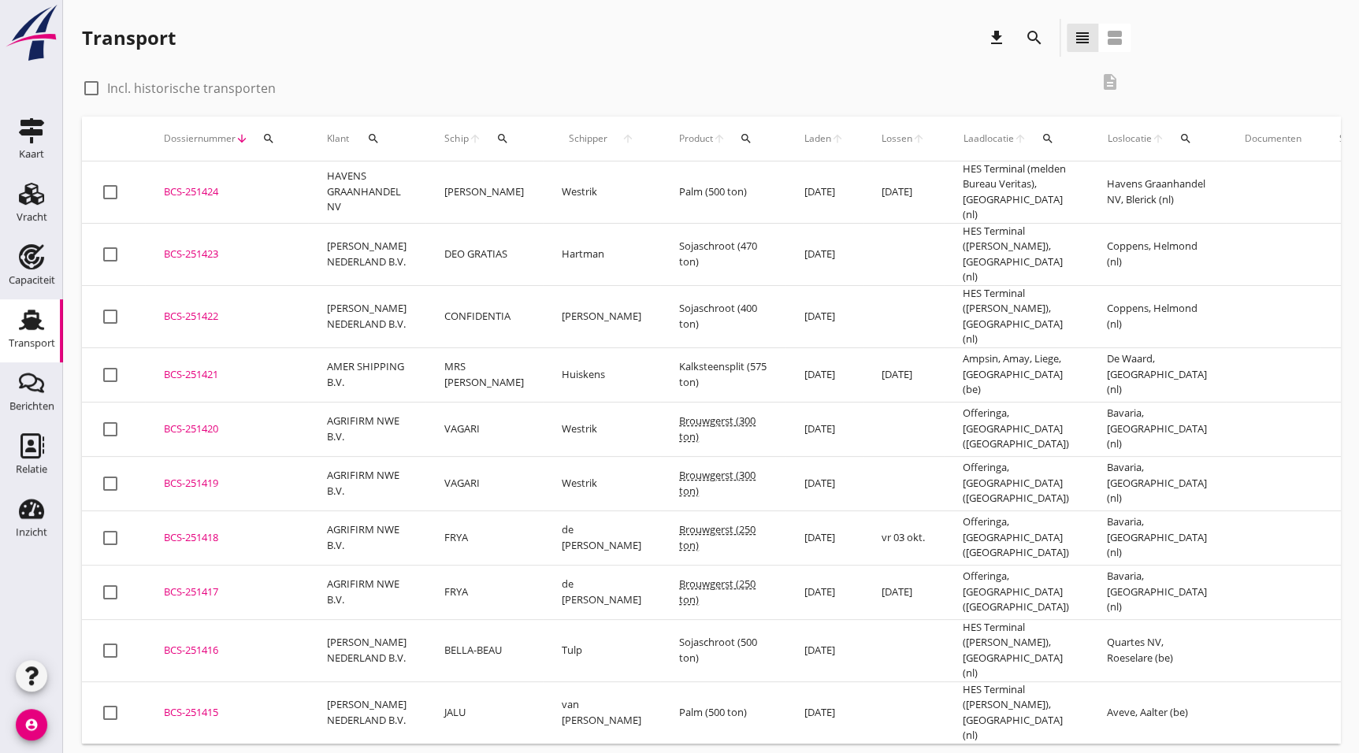
click at [217, 421] on div "BCS-251420" at bounding box center [226, 429] width 125 height 16
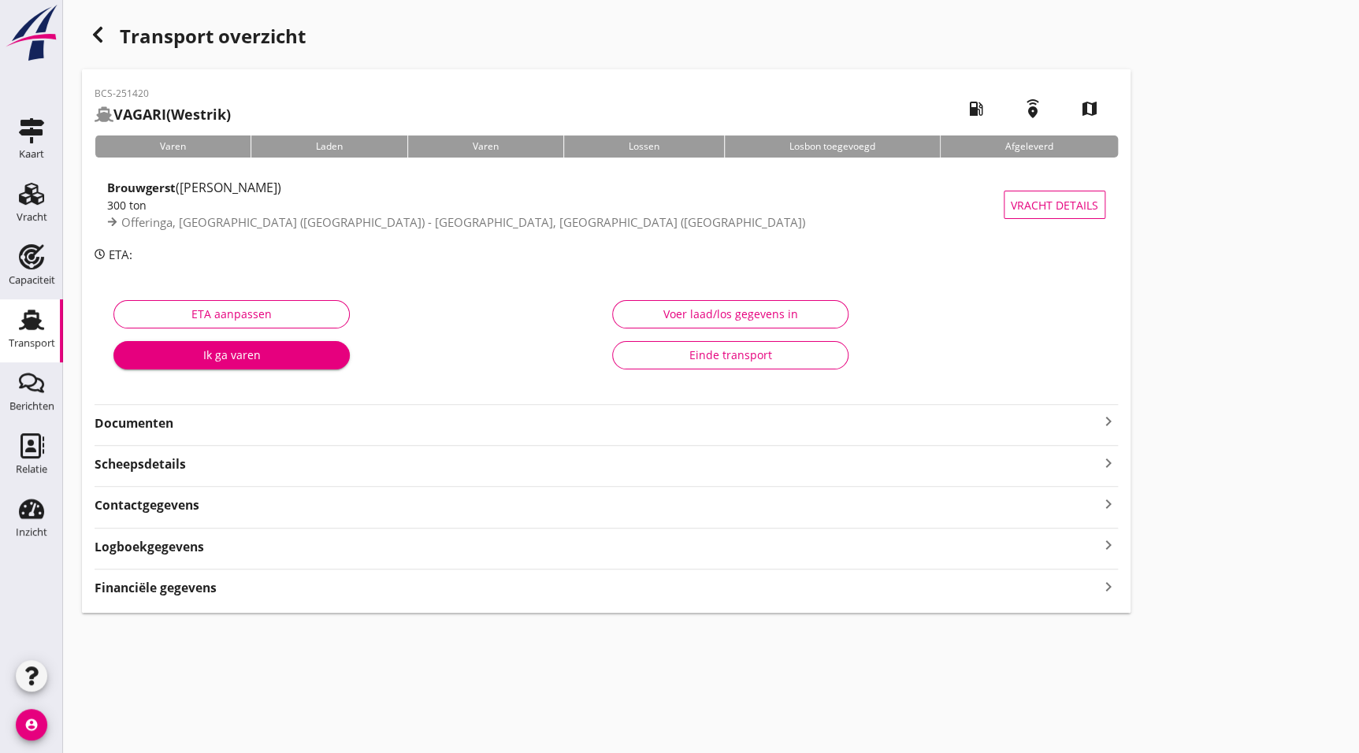
click at [164, 414] on strong "Documenten" at bounding box center [597, 423] width 1004 height 18
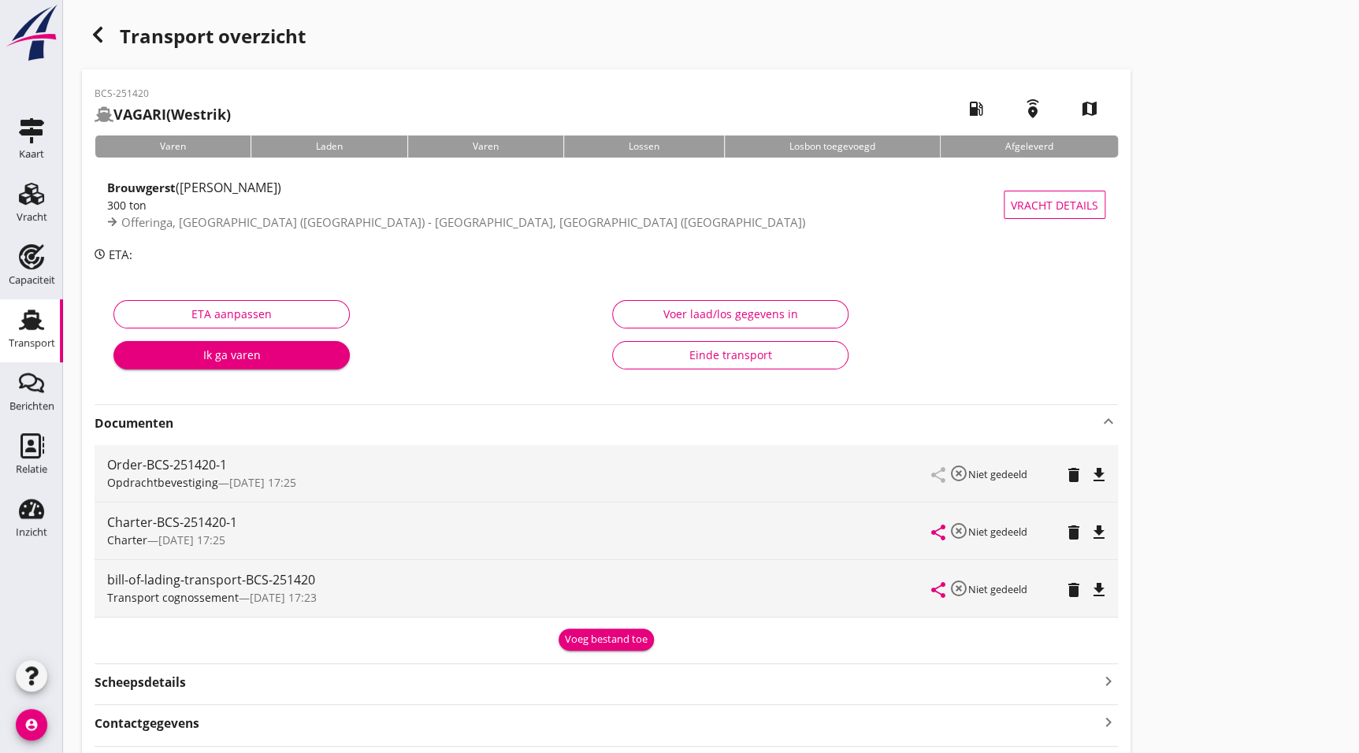
click at [1097, 524] on icon "file_download" at bounding box center [1098, 532] width 19 height 19
click at [112, 39] on div "Transport overzicht" at bounding box center [606, 38] width 1048 height 38
click at [103, 39] on icon "button" at bounding box center [97, 34] width 19 height 19
